Goal: Browse casually: Explore the website without a specific task or goal

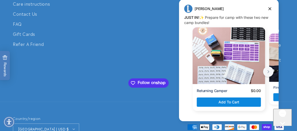
scroll to position [289, 0]
